Goal: Task Accomplishment & Management: Manage account settings

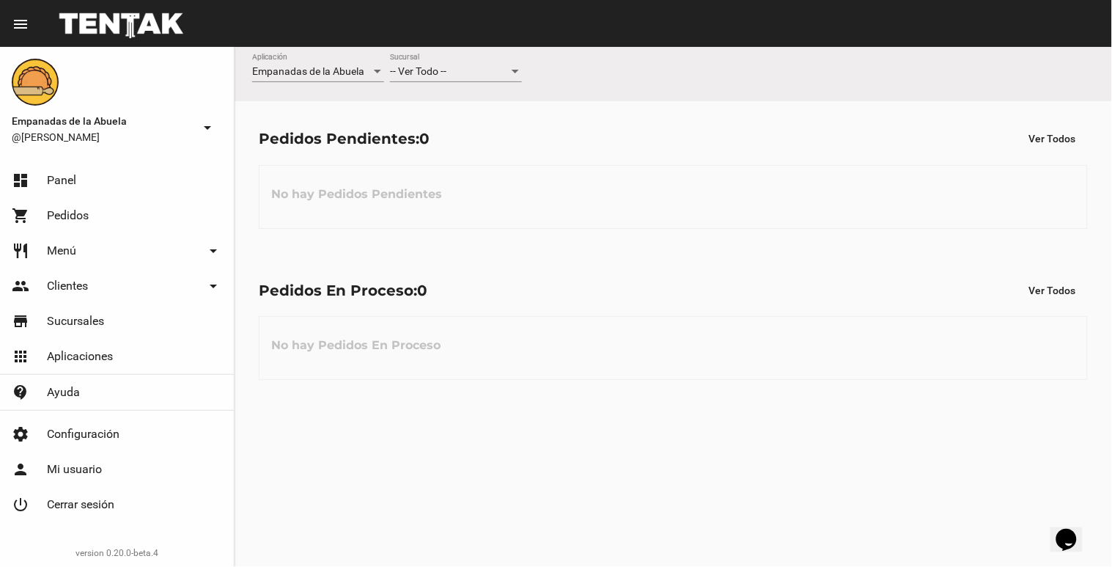
click at [515, 70] on div at bounding box center [515, 72] width 7 height 4
click at [469, 125] on span "Lomas de Zamora" at bounding box center [456, 133] width 132 height 31
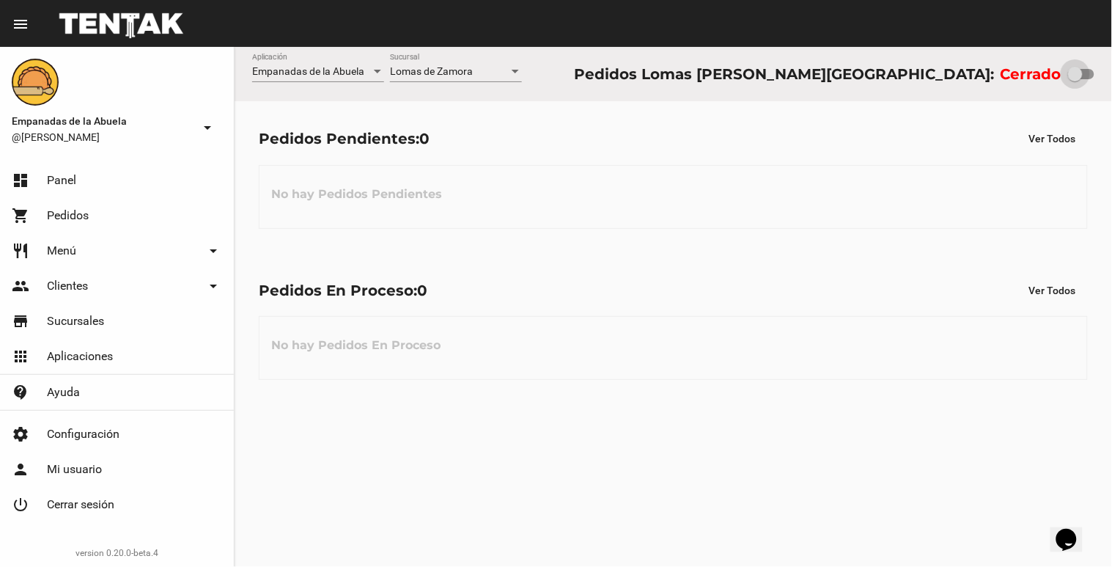
click at [1080, 77] on div at bounding box center [1075, 74] width 15 height 15
click at [1076, 79] on input "checkbox" at bounding box center [1075, 79] width 1 height 1
checkbox input "true"
click at [518, 69] on div at bounding box center [515, 72] width 13 height 12
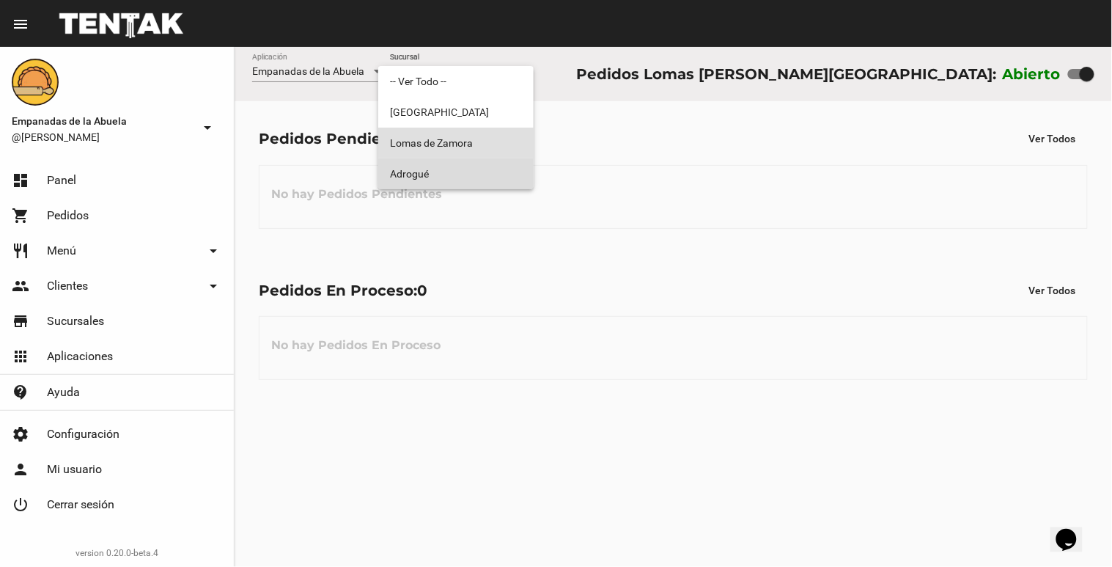
click at [471, 172] on span "Adrogué" at bounding box center [456, 173] width 132 height 31
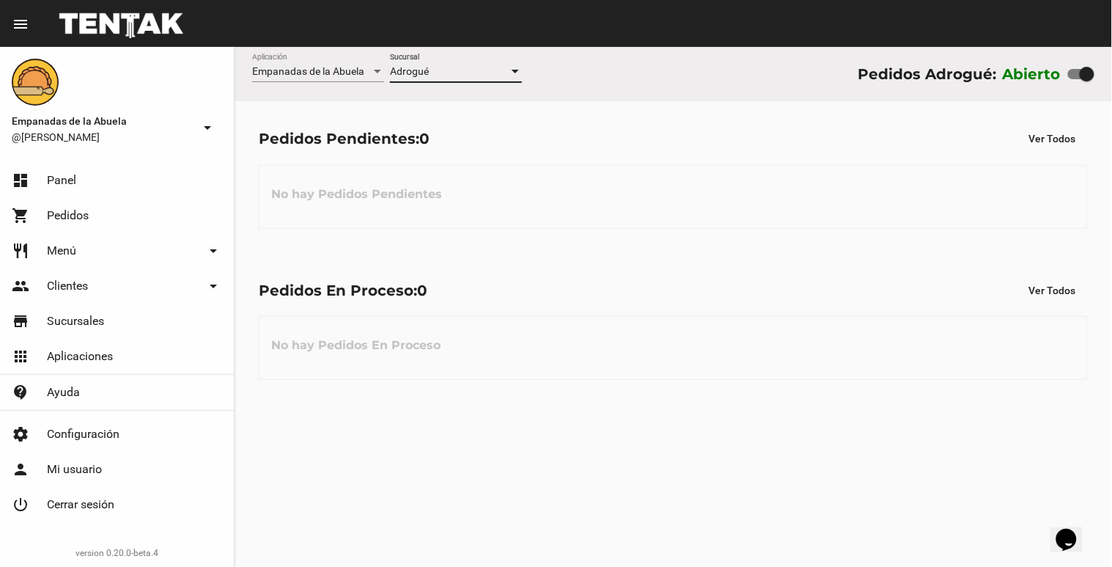
click at [516, 72] on div at bounding box center [515, 72] width 7 height 4
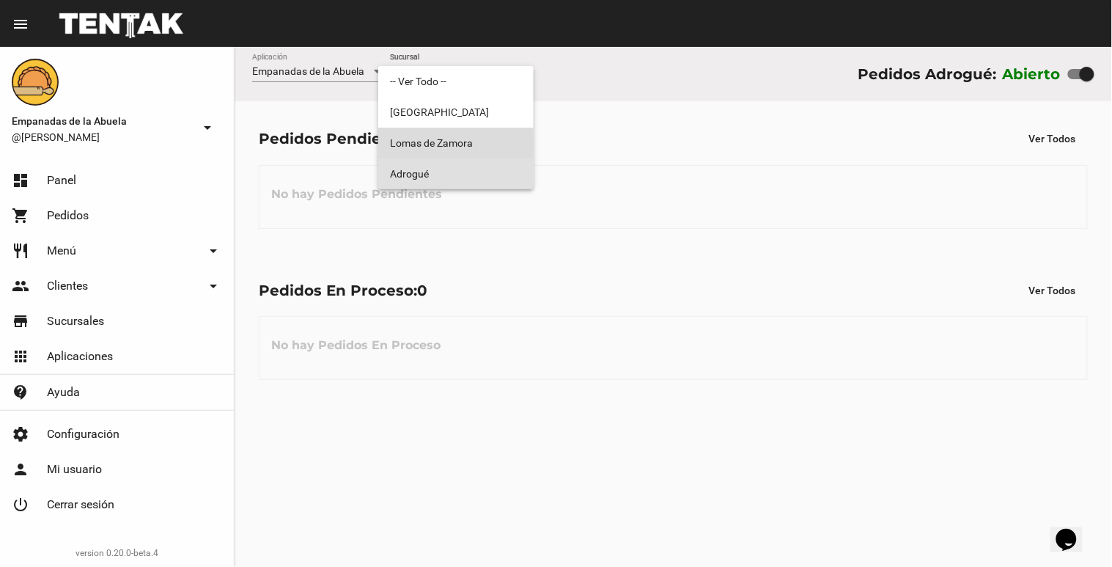
click at [453, 148] on span "Lomas de Zamora" at bounding box center [456, 143] width 132 height 31
